Goal: Navigation & Orientation: Find specific page/section

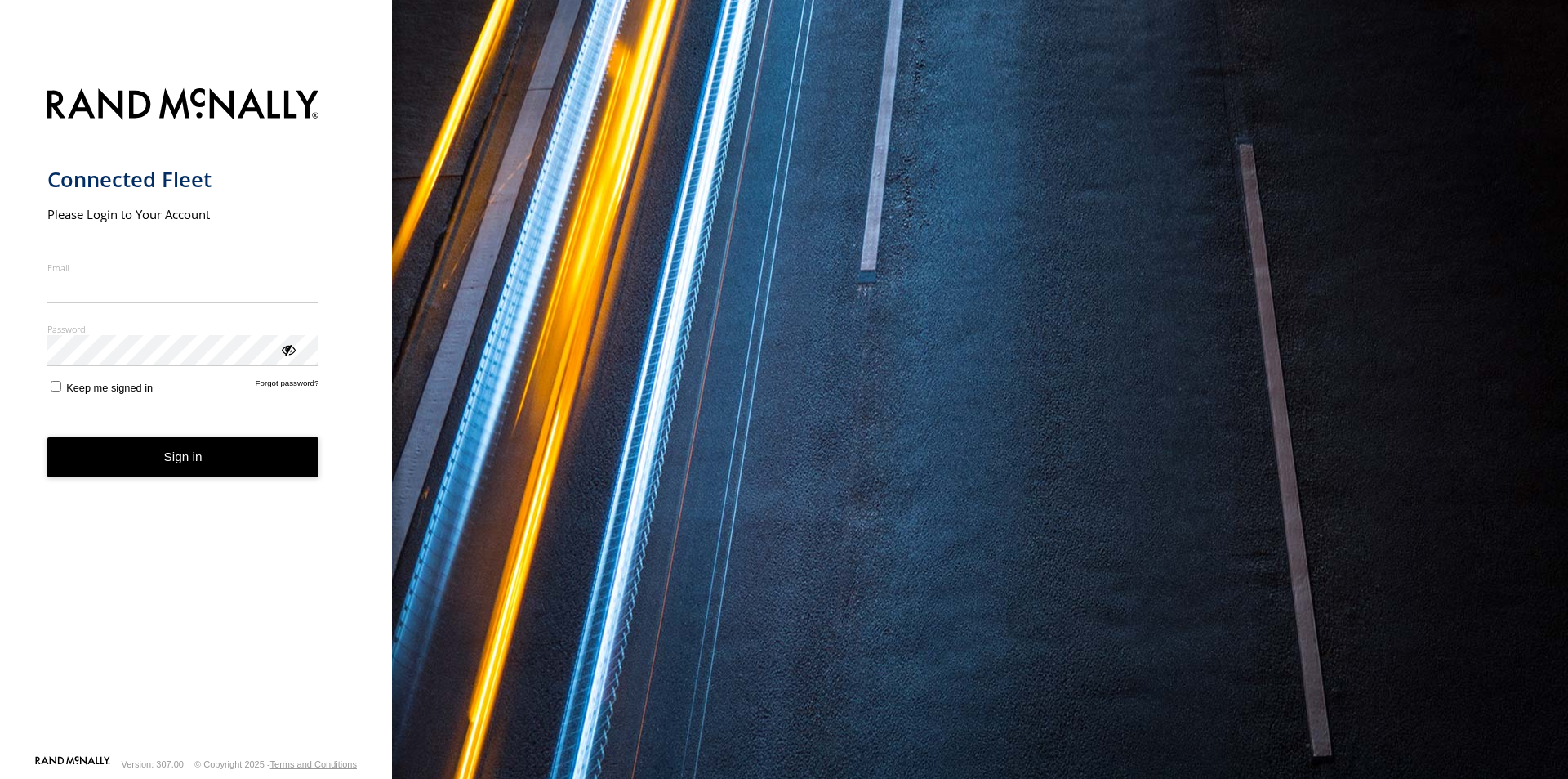
click at [127, 281] on input "Email" at bounding box center [183, 288] width 272 height 29
type input "**********"
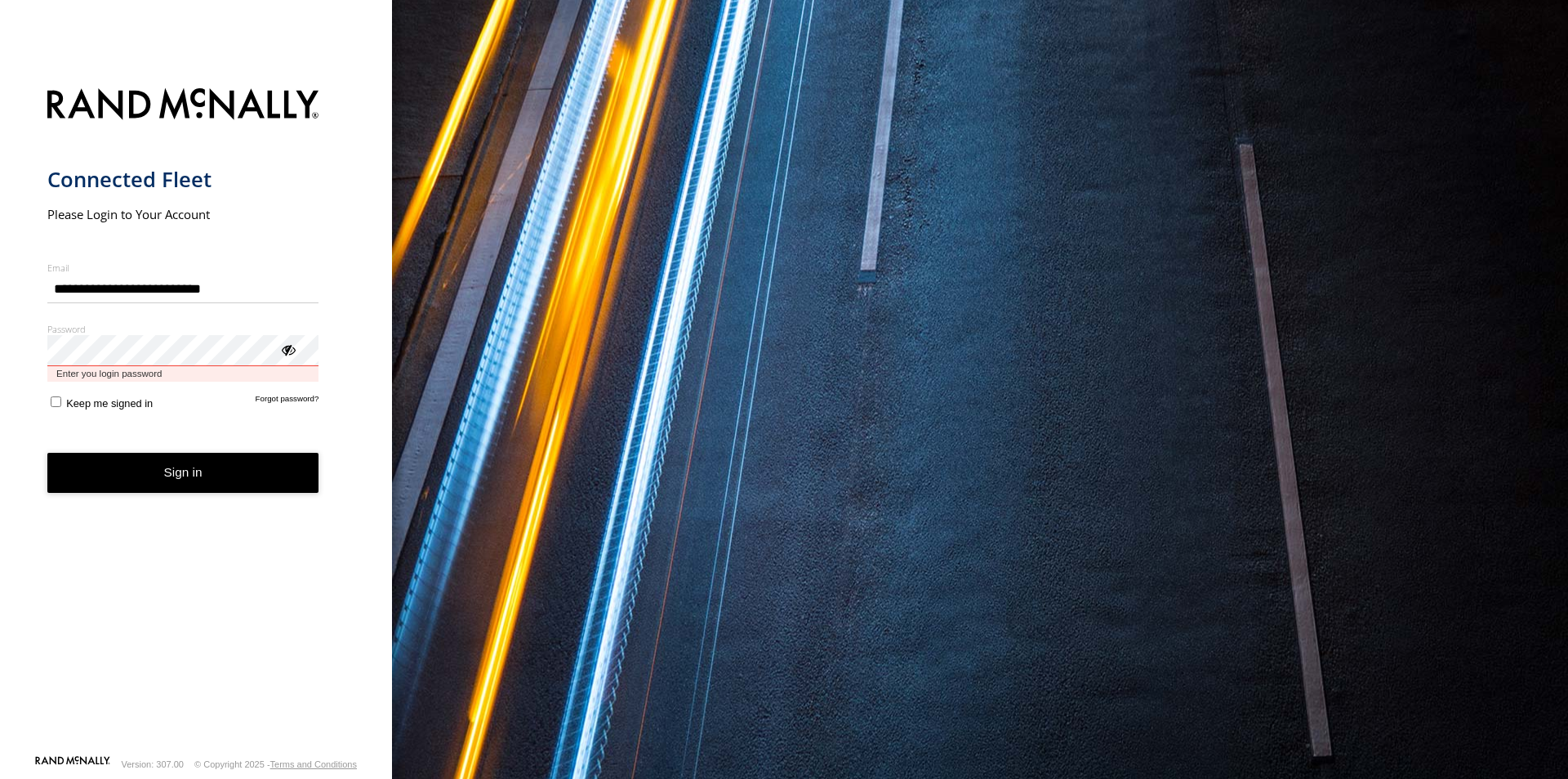
click at [47, 453] on button "Sign in" at bounding box center [183, 473] width 272 height 40
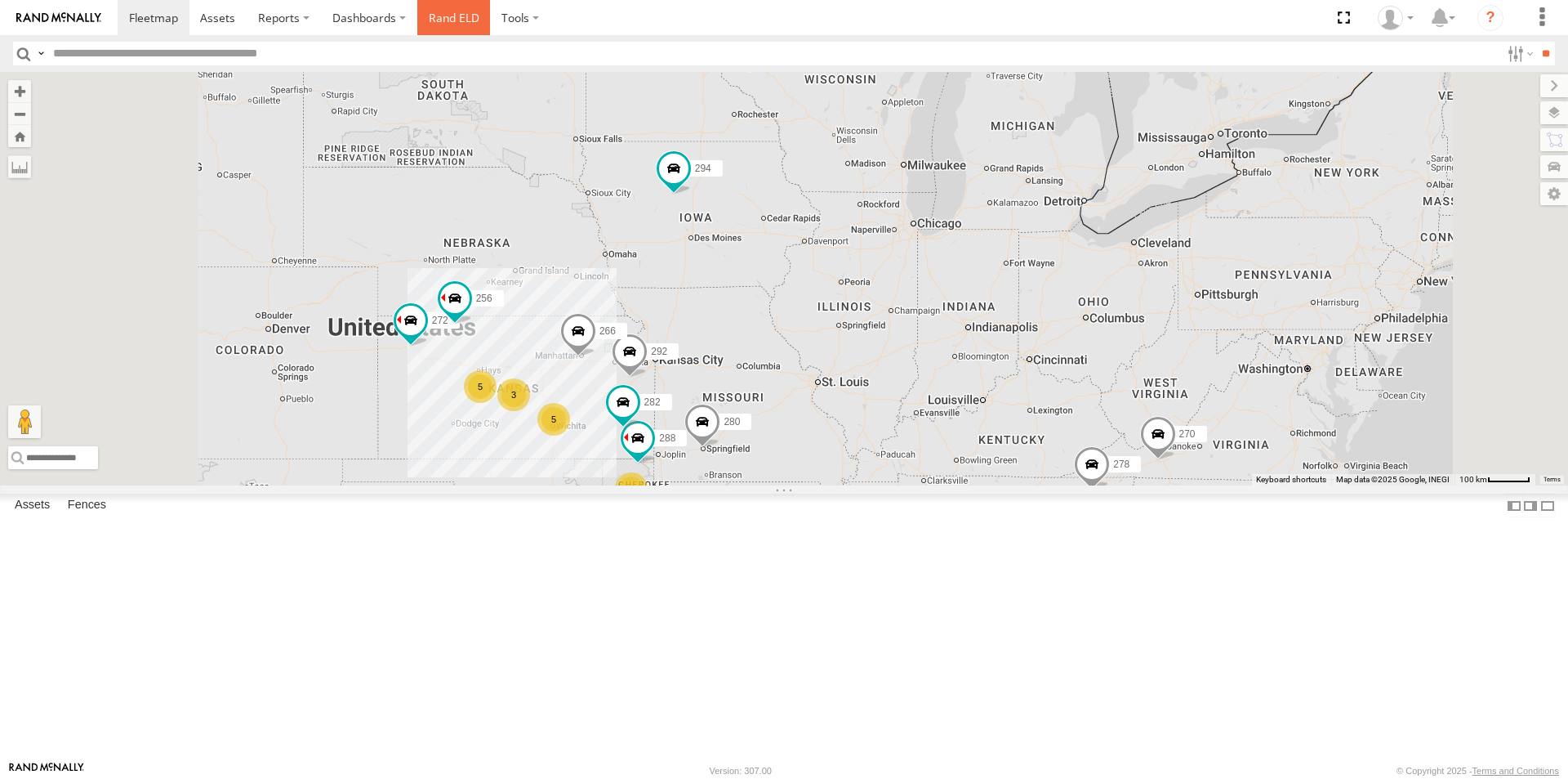
click at [435, 24] on link "Rand ELD" at bounding box center [453, 17] width 74 height 36
